Goal: Transaction & Acquisition: Purchase product/service

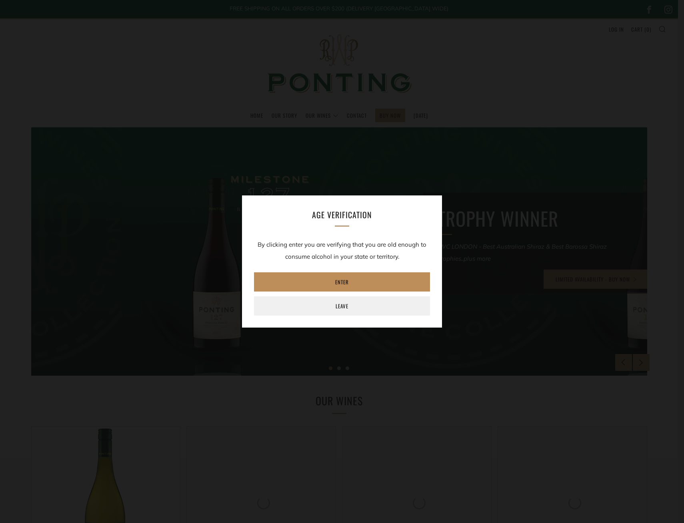
click at [358, 279] on link "Enter" at bounding box center [342, 281] width 176 height 19
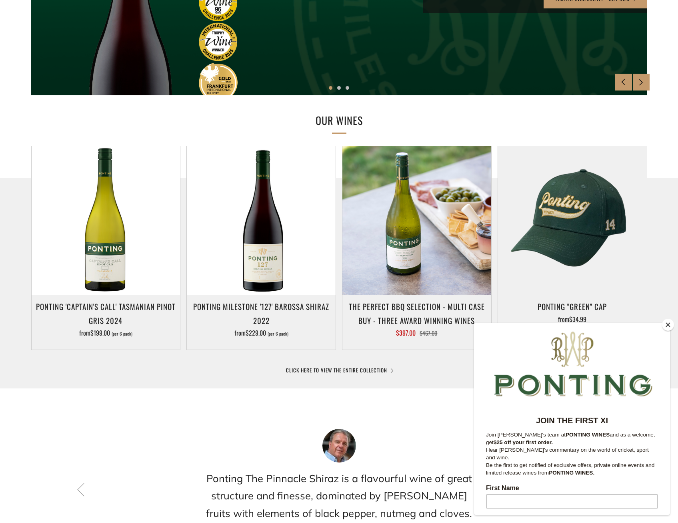
scroll to position [80, 0]
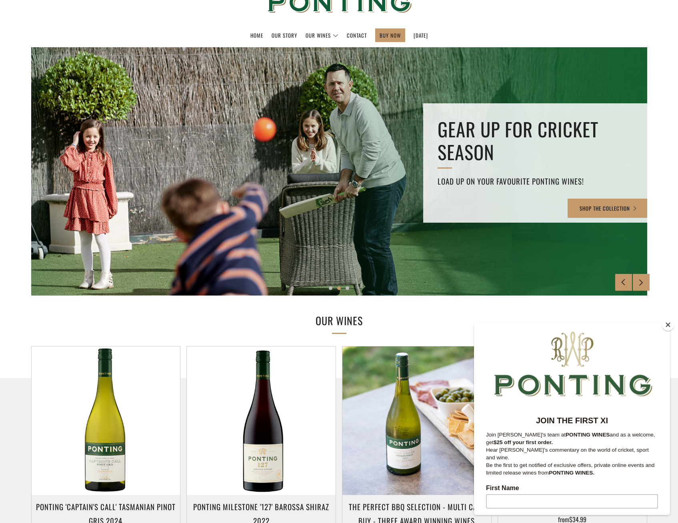
click at [668, 323] on button "Close" at bounding box center [668, 325] width 12 height 12
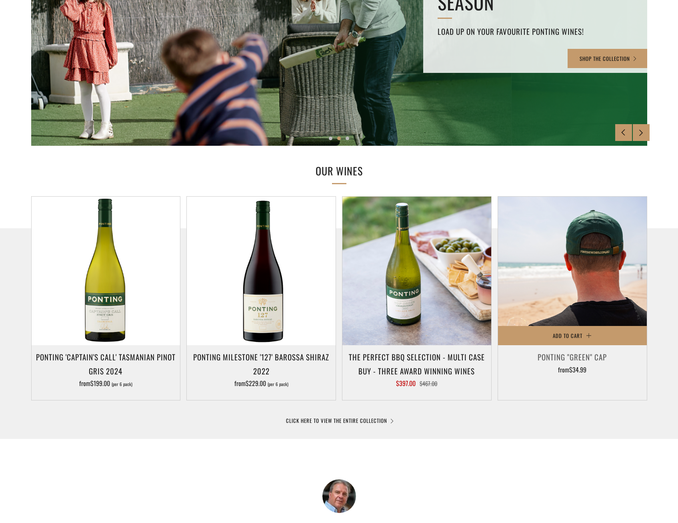
scroll to position [360, 0]
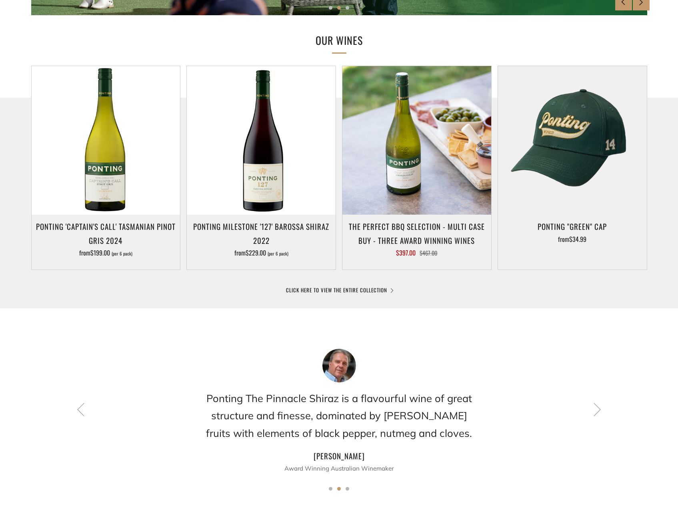
click at [335, 295] on div at bounding box center [339, 236] width 678 height 276
click at [345, 288] on link "CLICK HERE TO VIEW THE ENTIRE COLLECTION" at bounding box center [339, 290] width 106 height 8
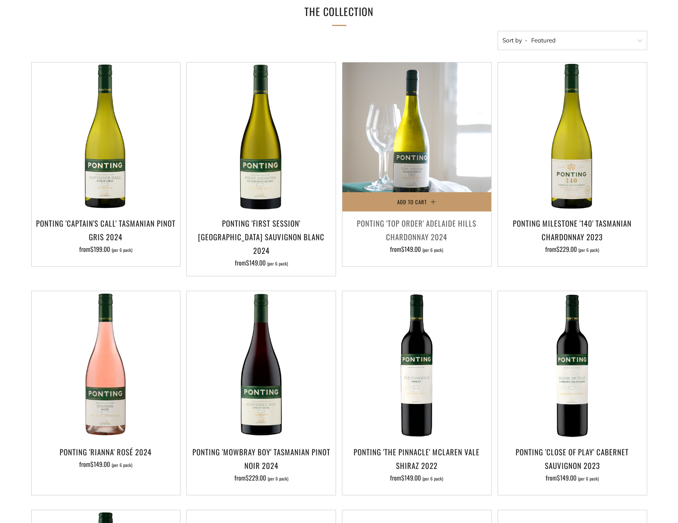
scroll to position [280, 0]
